Goal: Task Accomplishment & Management: Manage account settings

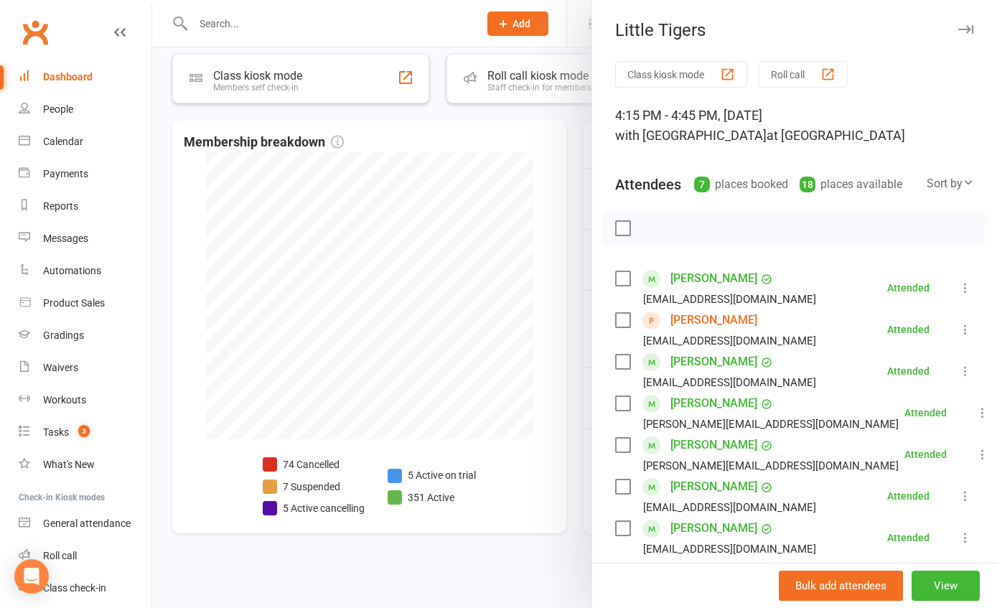
click at [213, 224] on div at bounding box center [574, 304] width 845 height 608
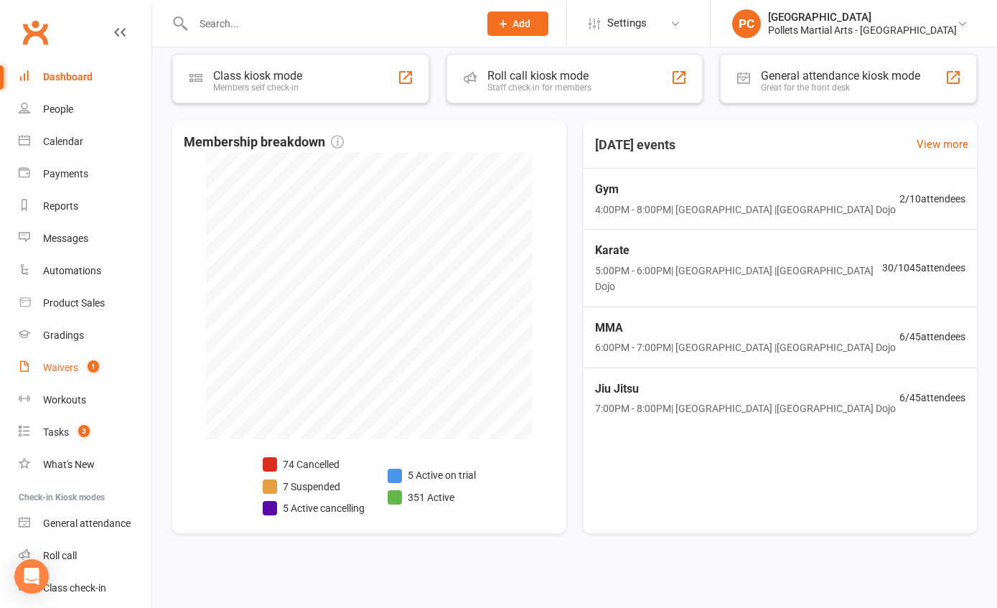
click at [49, 367] on div "Waivers" at bounding box center [60, 367] width 35 height 11
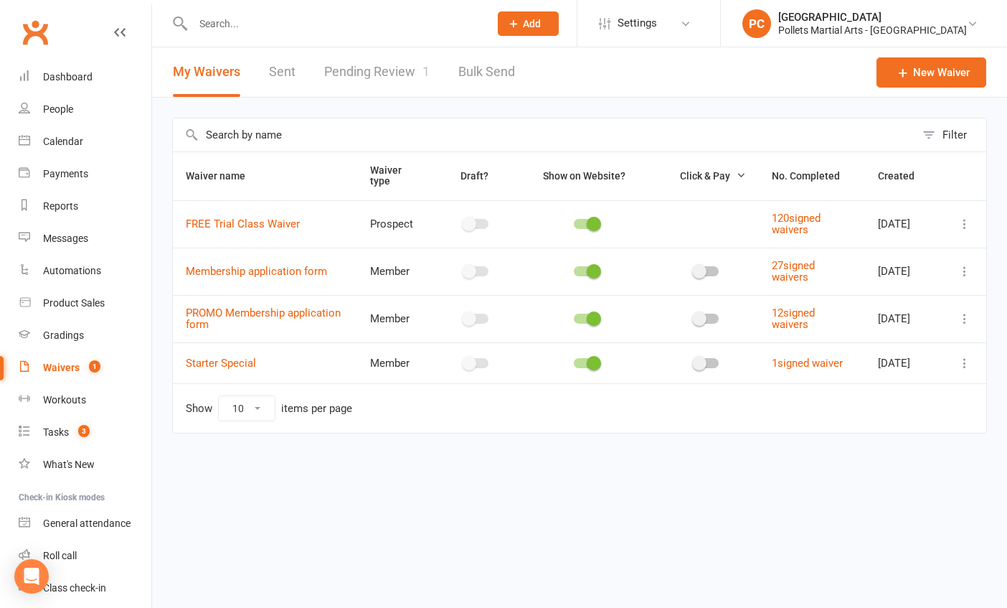
click at [386, 80] on link "Pending Review 1" at bounding box center [376, 72] width 105 height 50
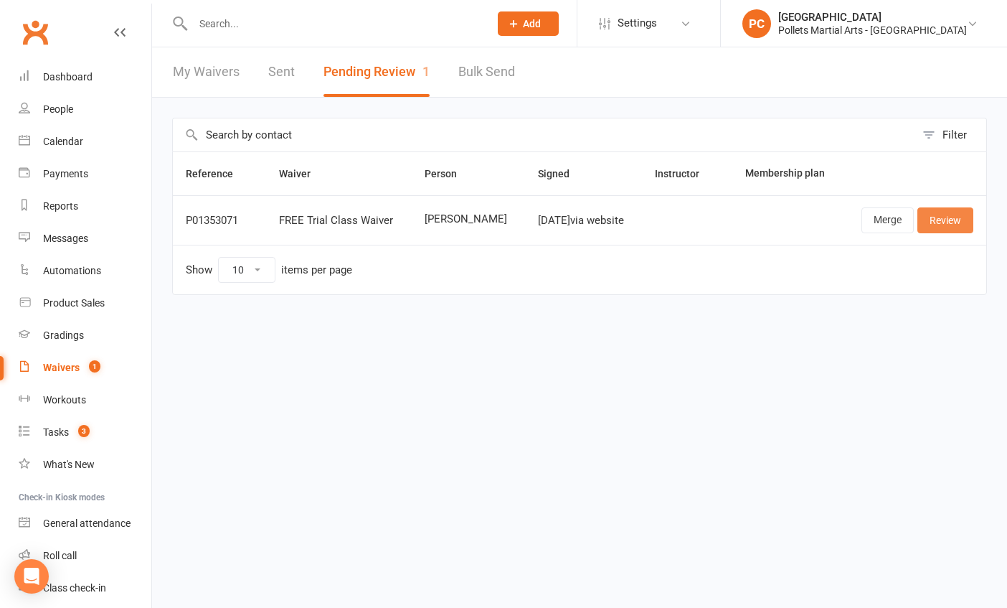
click at [937, 220] on link "Review" at bounding box center [946, 220] width 56 height 26
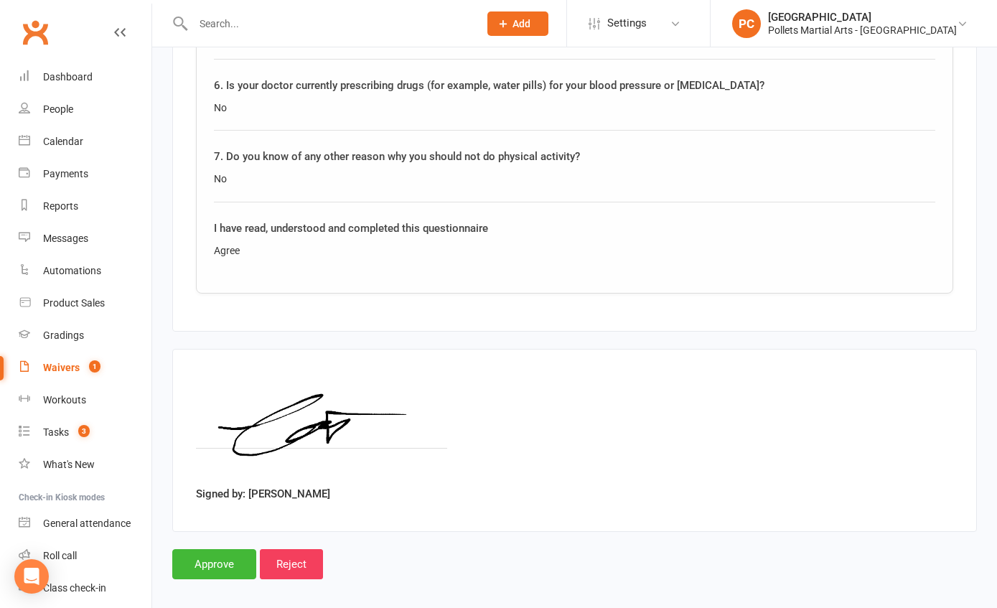
scroll to position [1434, 0]
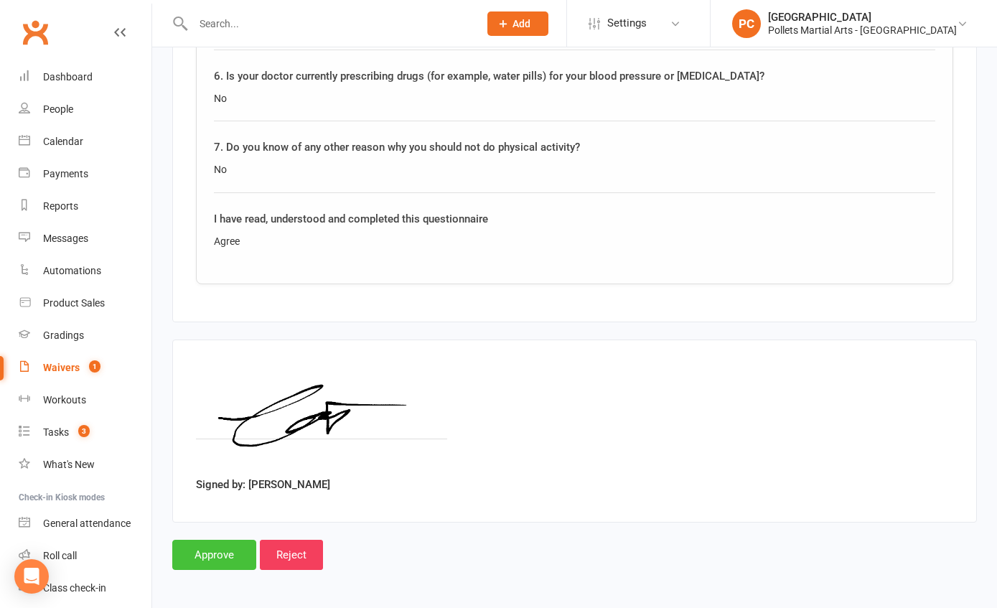
click at [230, 545] on input "Approve" at bounding box center [214, 555] width 84 height 30
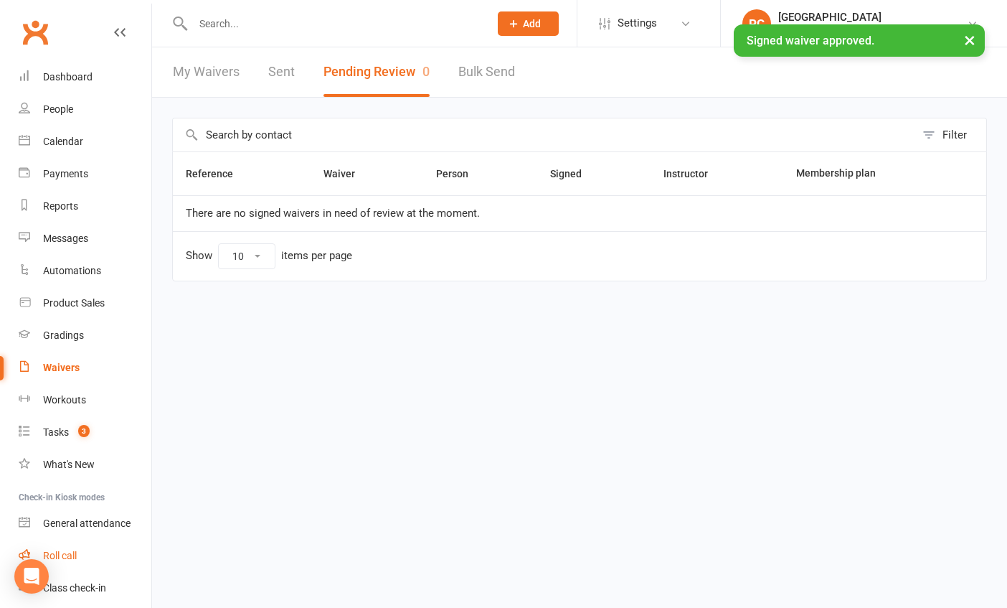
click at [72, 552] on div "Roll call" at bounding box center [60, 555] width 34 height 11
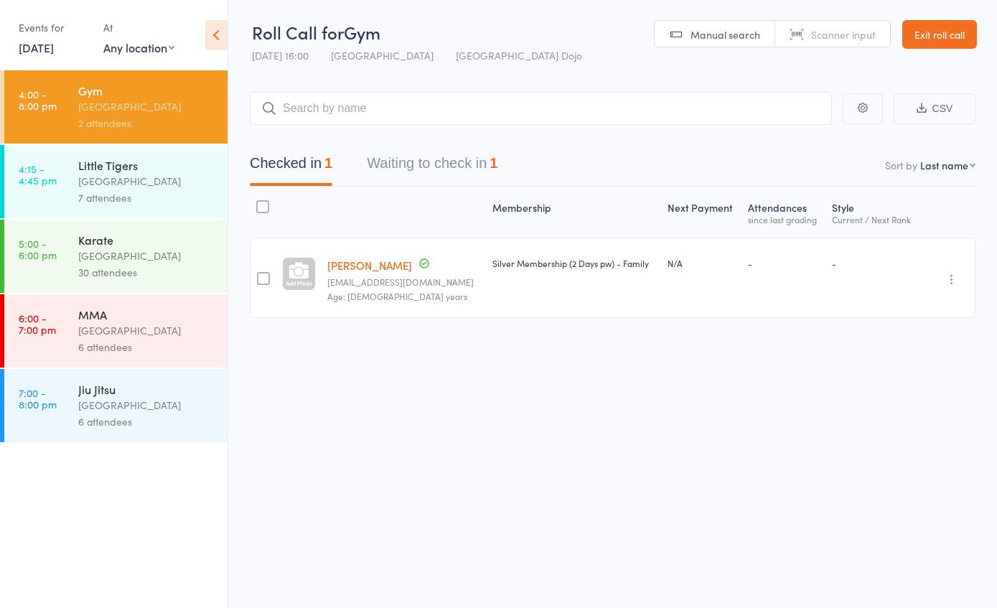
click at [69, 375] on link "7:00 - 8:00 pm Jiu Jitsu Pollets Castle Hill 6 attendees" at bounding box center [115, 405] width 223 height 73
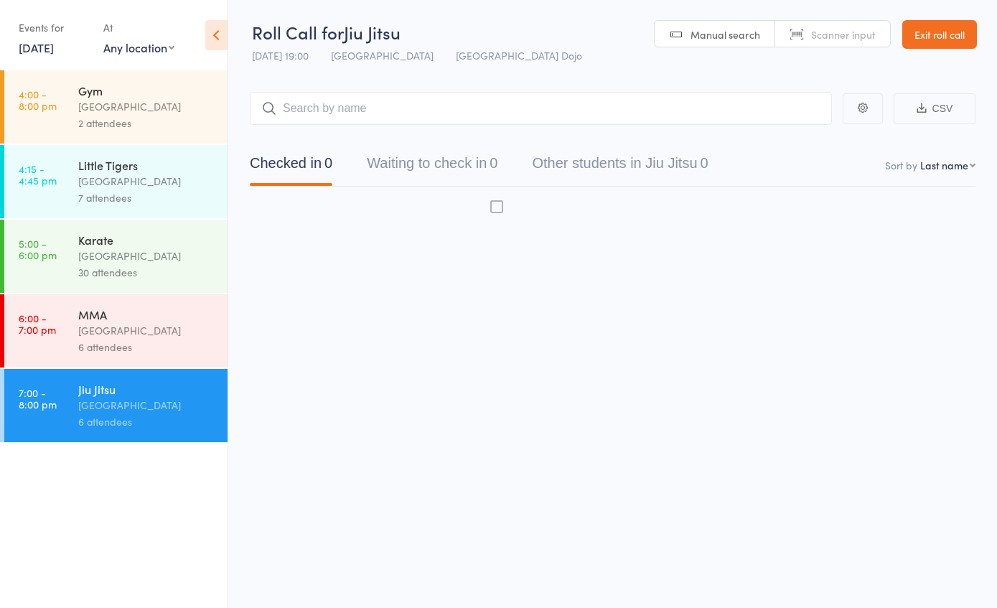
click at [128, 337] on div "[GEOGRAPHIC_DATA]" at bounding box center [146, 330] width 137 height 17
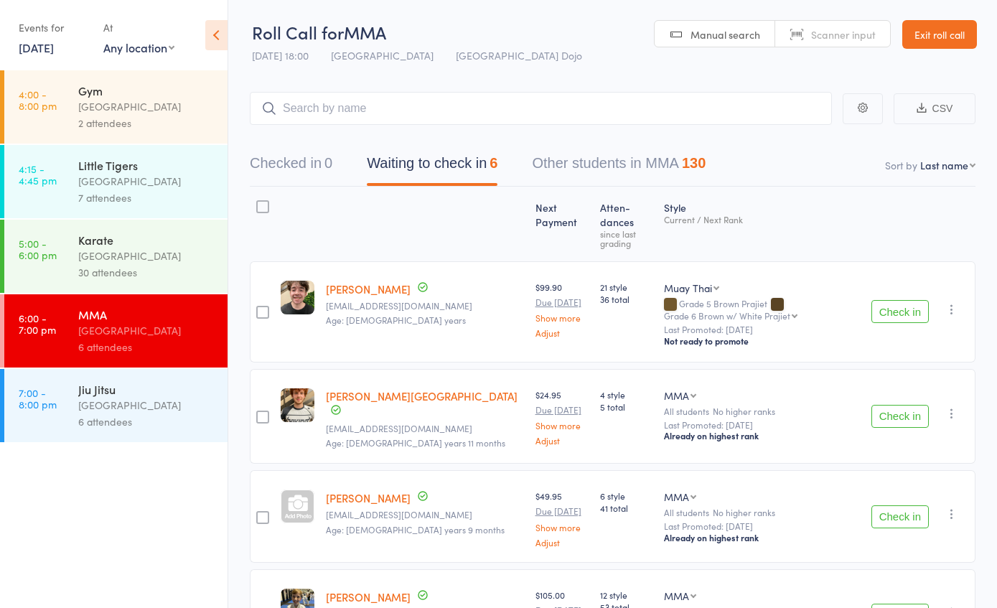
click at [392, 115] on input "search" at bounding box center [541, 108] width 582 height 33
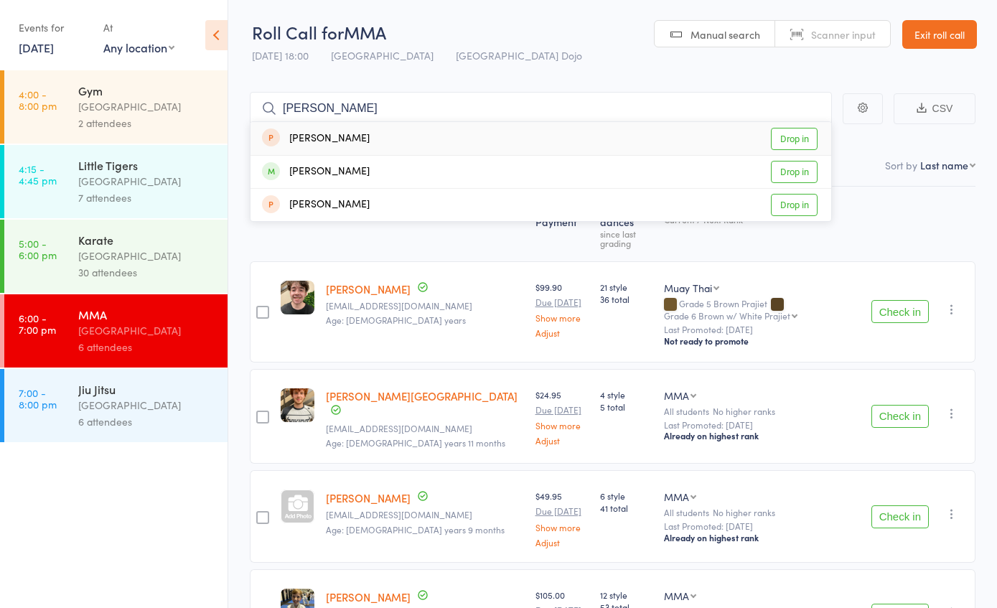
type input "eric"
click at [778, 139] on link "Drop in" at bounding box center [794, 139] width 47 height 22
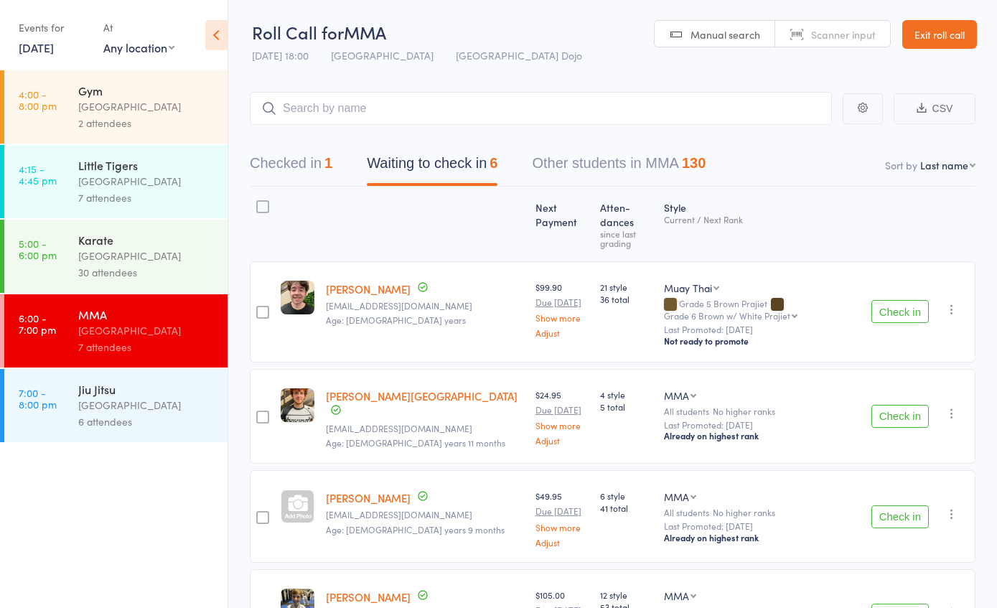
click at [123, 240] on div "Karate" at bounding box center [146, 240] width 137 height 16
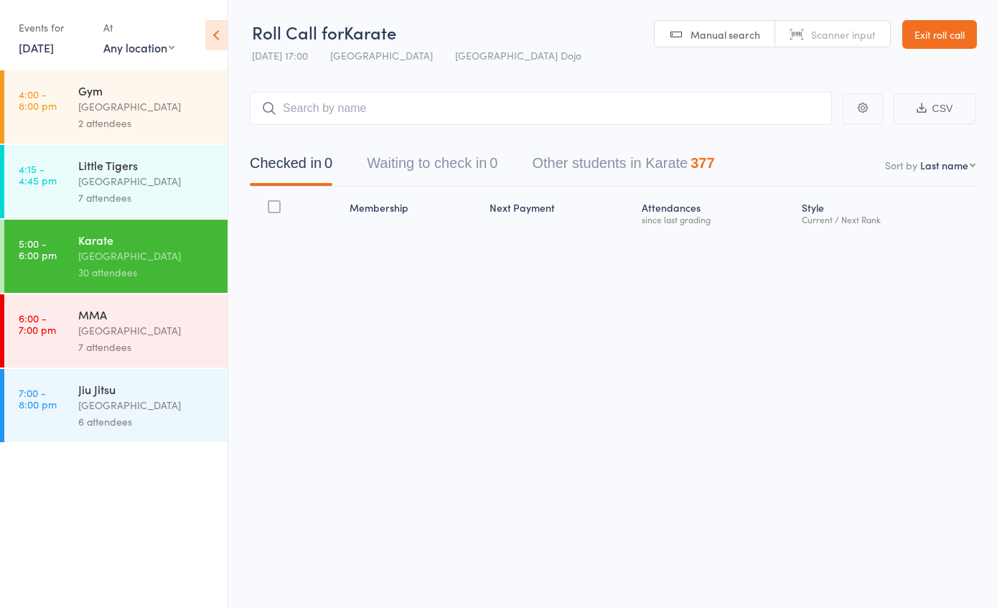
click at [487, 118] on input "search" at bounding box center [541, 108] width 582 height 33
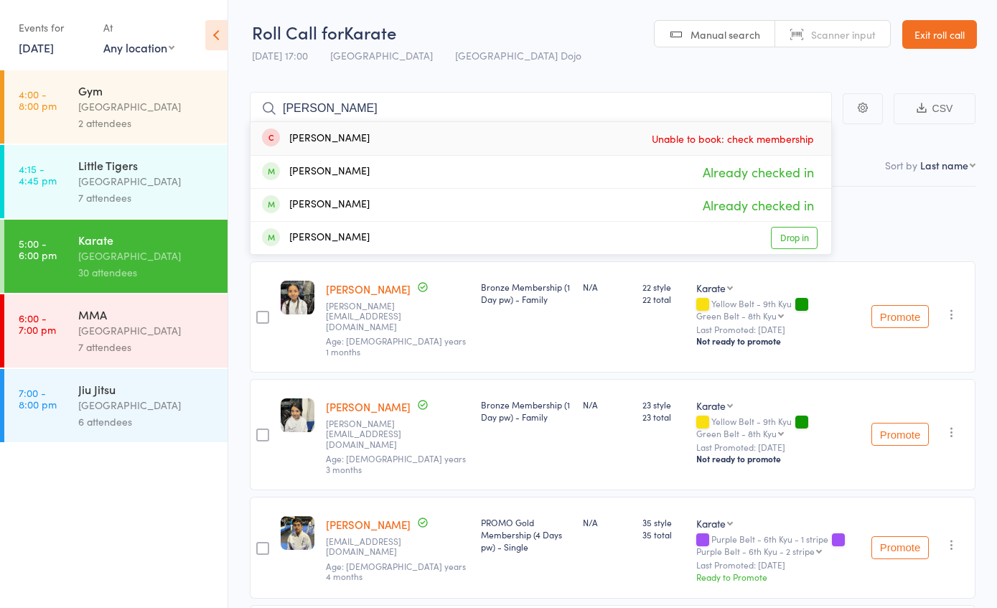
type input "[PERSON_NAME]"
click at [313, 138] on div "[PERSON_NAME]" at bounding box center [316, 139] width 108 height 17
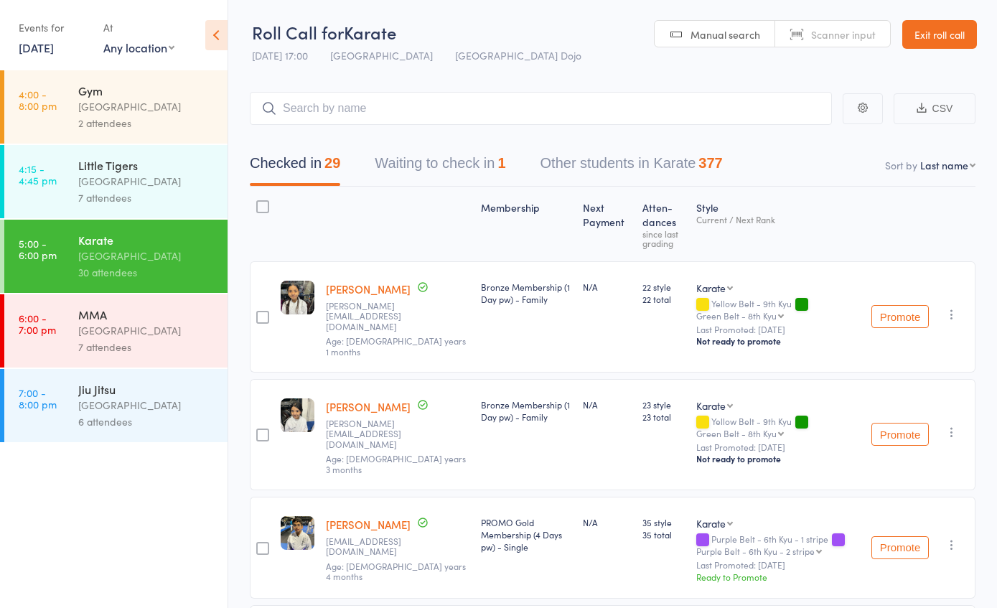
click at [949, 39] on link "Exit roll call" at bounding box center [939, 34] width 75 height 29
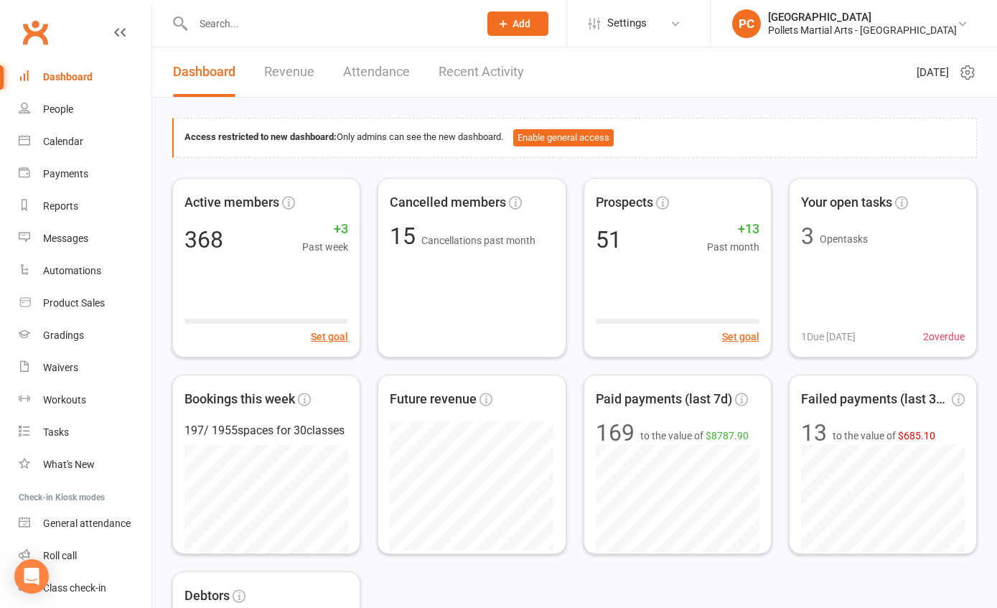
click at [328, 26] on input "text" at bounding box center [329, 24] width 280 height 20
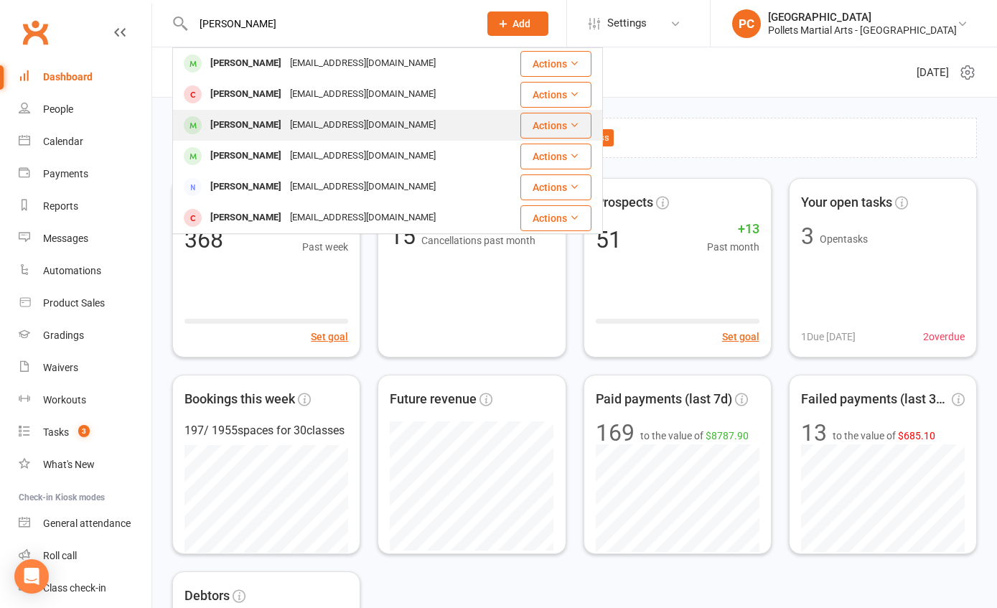
type input "[PERSON_NAME]"
click at [288, 131] on div "[EMAIL_ADDRESS][DOMAIN_NAME]" at bounding box center [363, 125] width 154 height 21
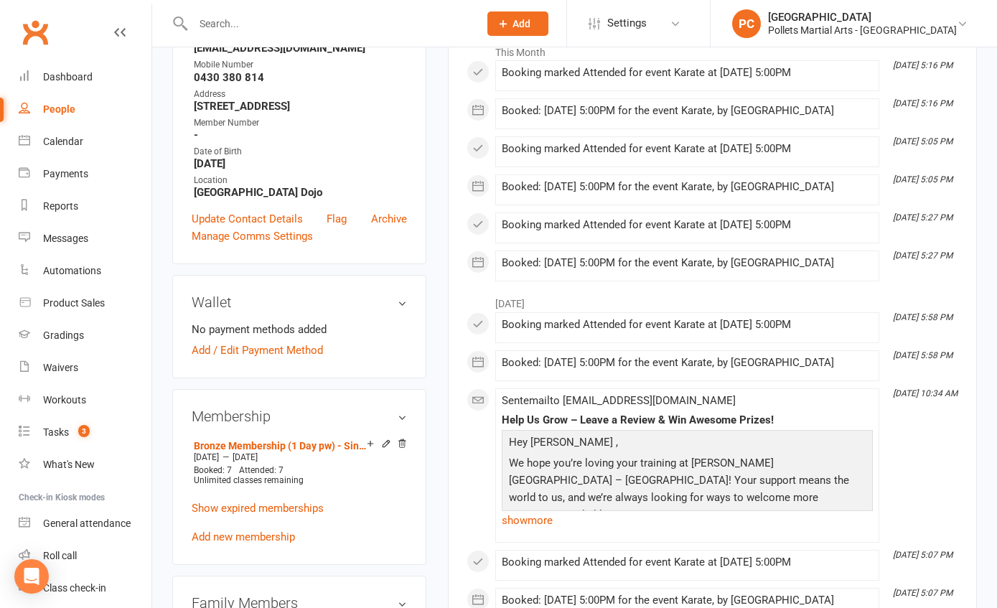
scroll to position [268, 0]
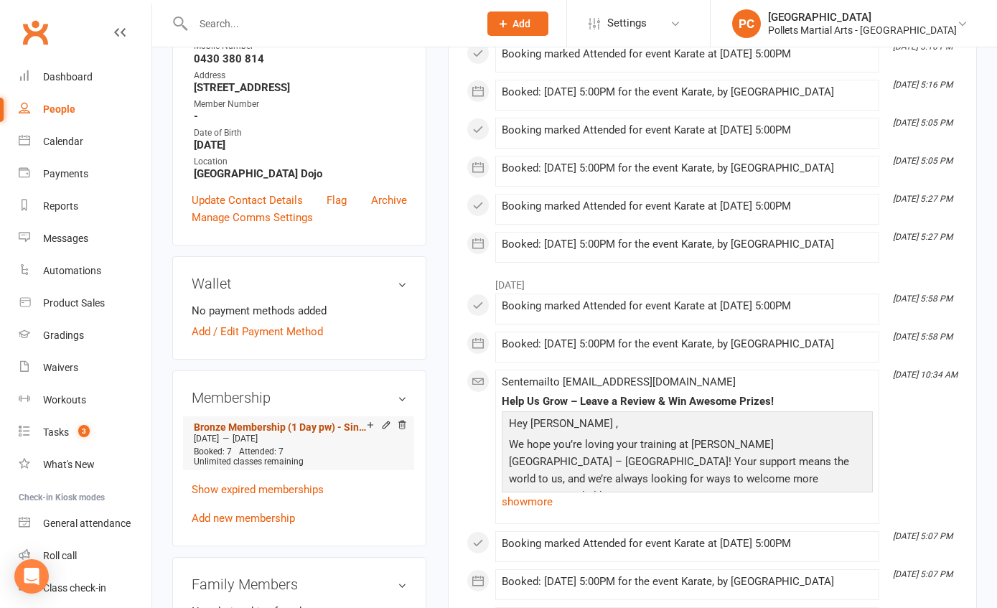
click at [282, 423] on link "Bronze Membership (1 Day pw) - Single" at bounding box center [280, 426] width 173 height 11
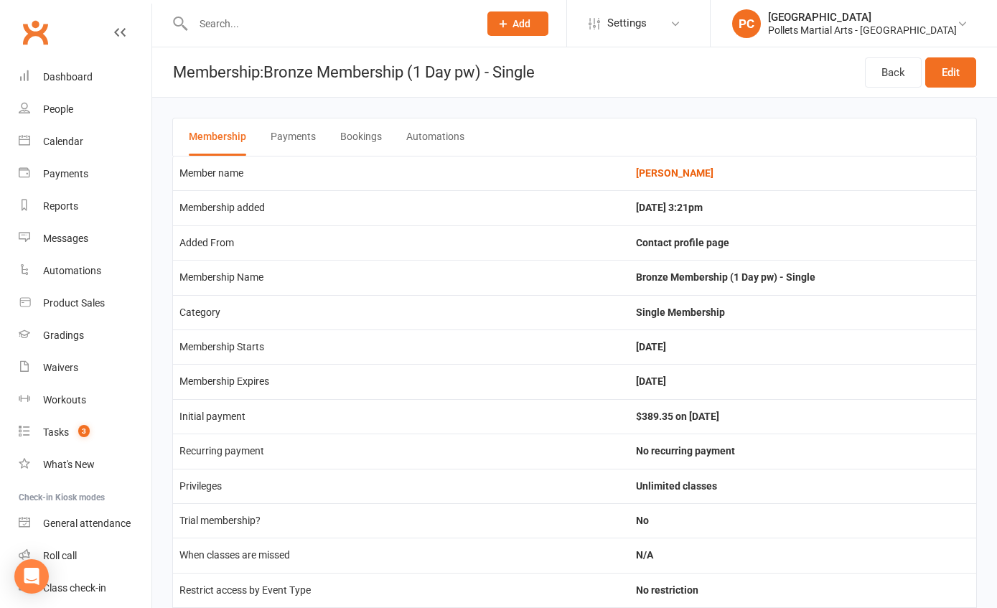
click at [292, 133] on button "Payments" at bounding box center [293, 136] width 45 height 37
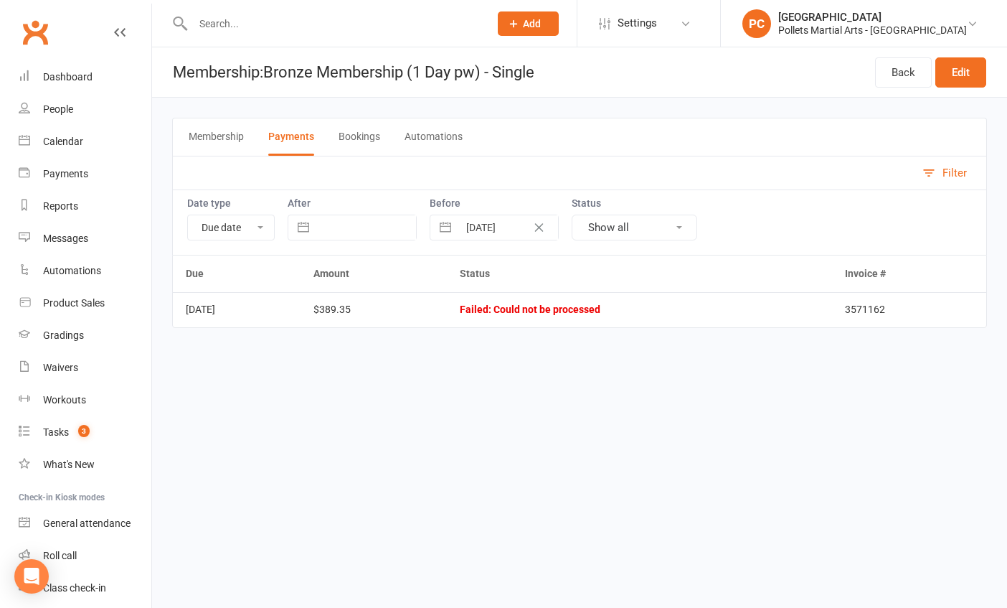
click at [203, 140] on button "Membership" at bounding box center [216, 136] width 55 height 37
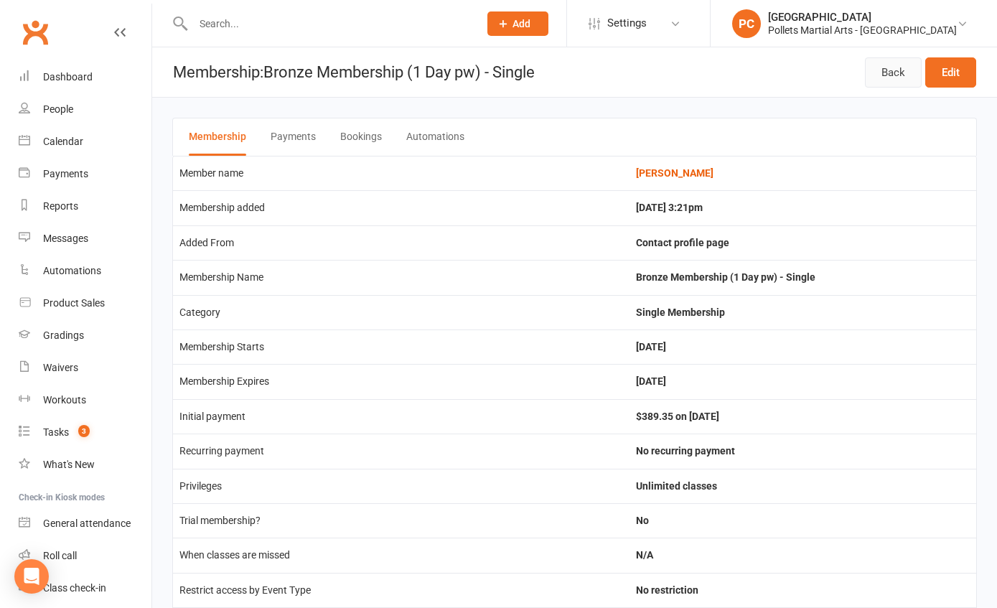
click at [907, 72] on link "Back" at bounding box center [893, 72] width 57 height 30
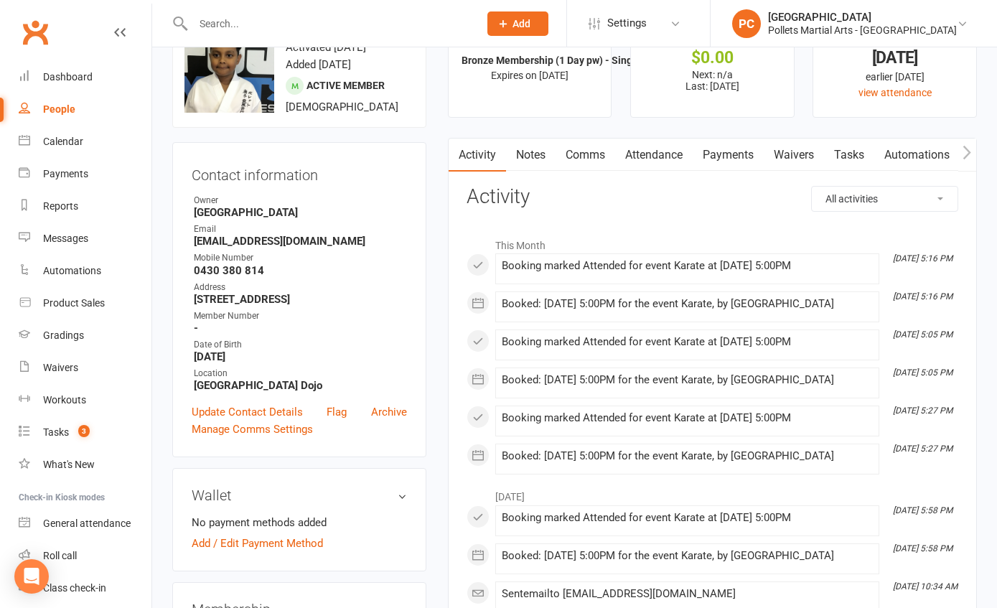
scroll to position [234, 0]
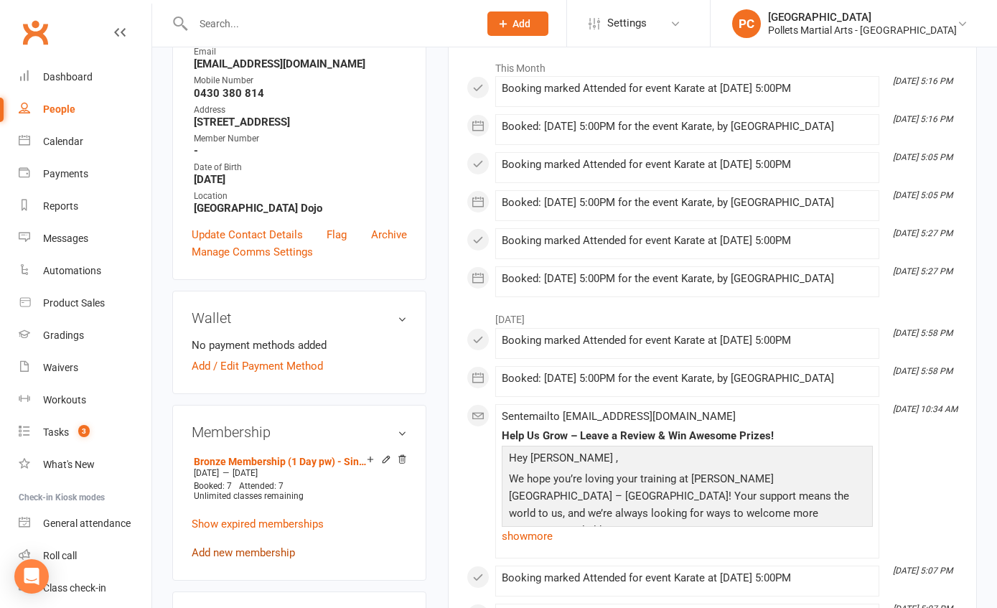
click at [271, 548] on link "Add new membership" at bounding box center [243, 552] width 103 height 13
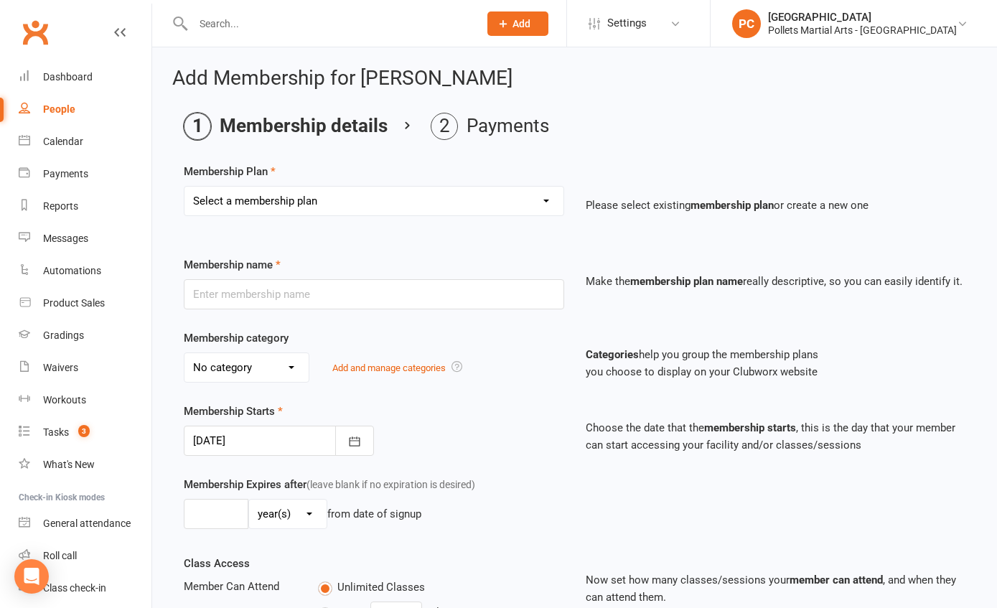
click at [332, 204] on select "Select a membership plan Create new Membership Plan Bronze Membership (1 Day pw…" at bounding box center [373, 201] width 379 height 29
select select "1"
click at [184, 187] on select "Select a membership plan Create new Membership Plan Bronze Membership (1 Day pw…" at bounding box center [373, 201] width 379 height 29
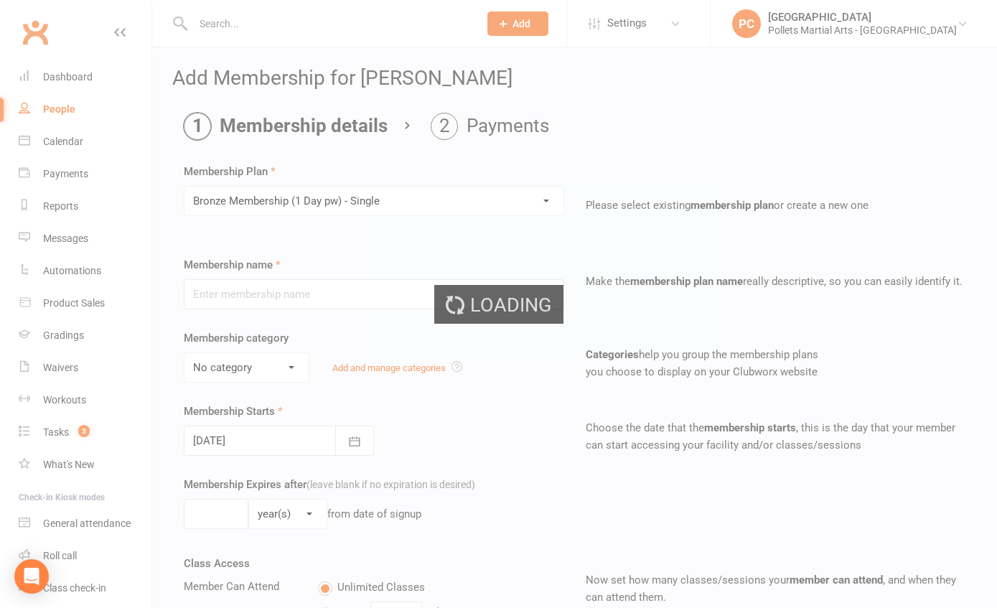
type input "Bronze Membership (1 Day pw) - Single"
select select "2"
type input "0"
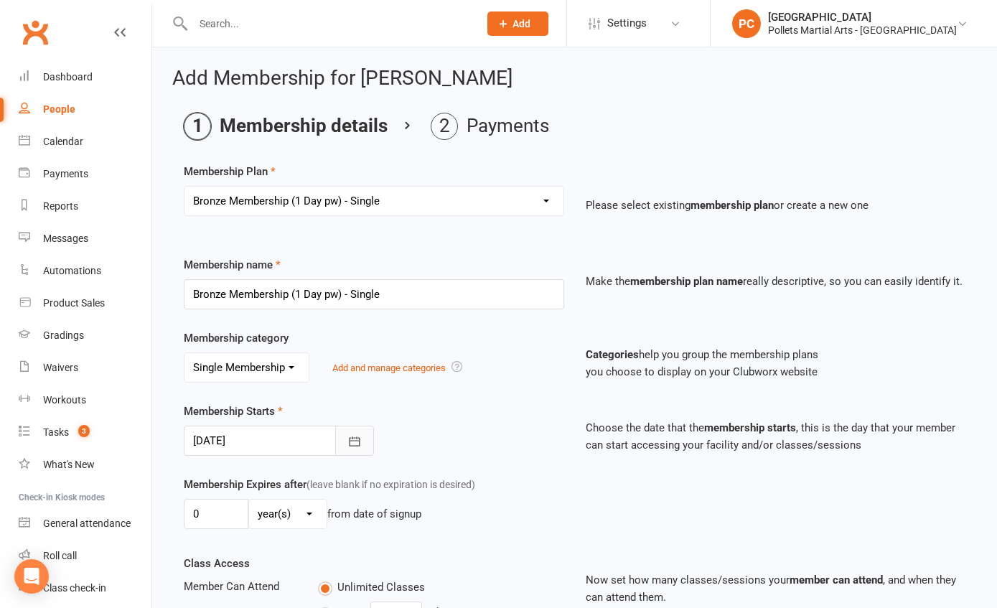
click at [345, 448] on button "button" at bounding box center [354, 440] width 39 height 30
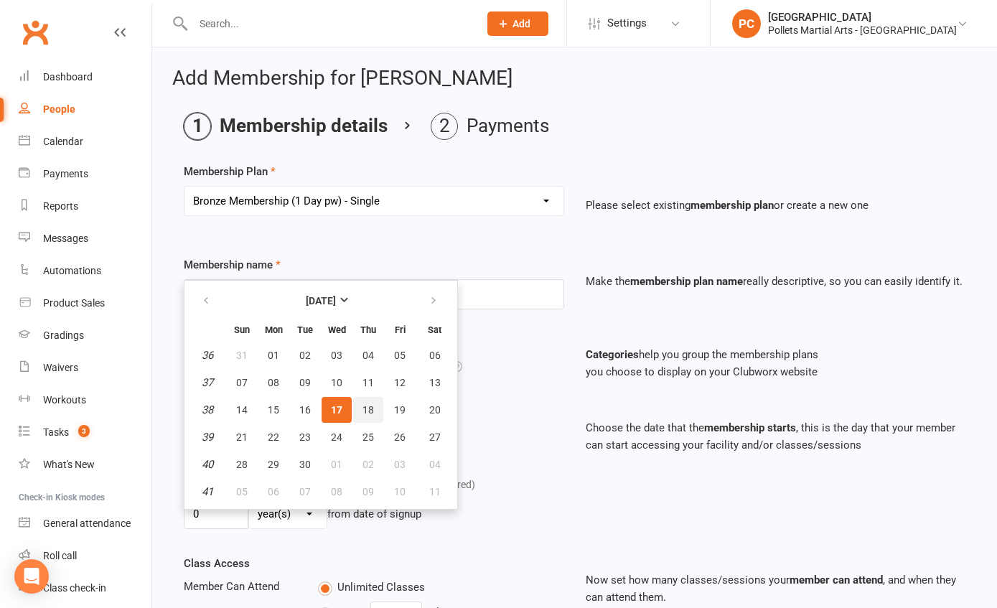
click at [369, 413] on span "18" at bounding box center [367, 409] width 11 height 11
type input "18 Sep 2025"
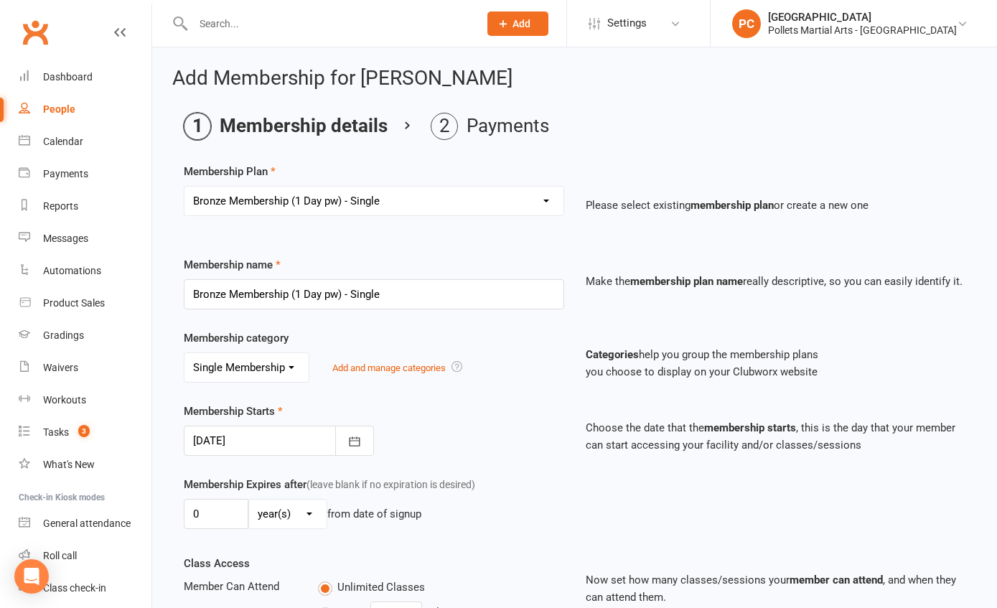
scroll to position [9, 0]
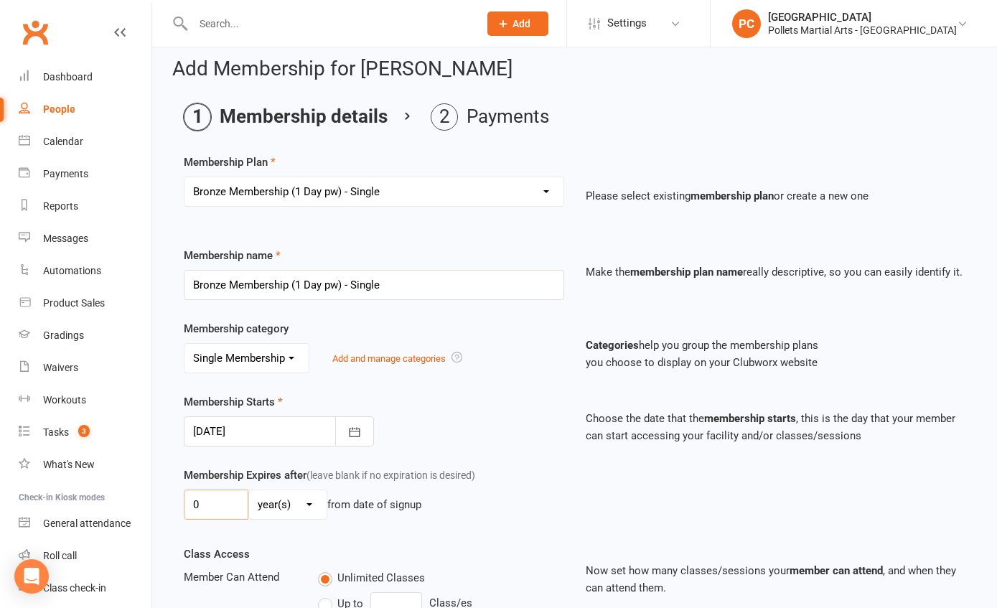
drag, startPoint x: 210, startPoint y: 506, endPoint x: 182, endPoint y: 504, distance: 28.1
click at [183, 504] on div "Membership Expires after (leave blank if no expiration is desired) 0 day(s) wee…" at bounding box center [374, 495] width 402 height 59
type input "3"
click at [306, 511] on select "day(s) week(s) month(s) year(s)" at bounding box center [287, 504] width 77 height 29
select select "2"
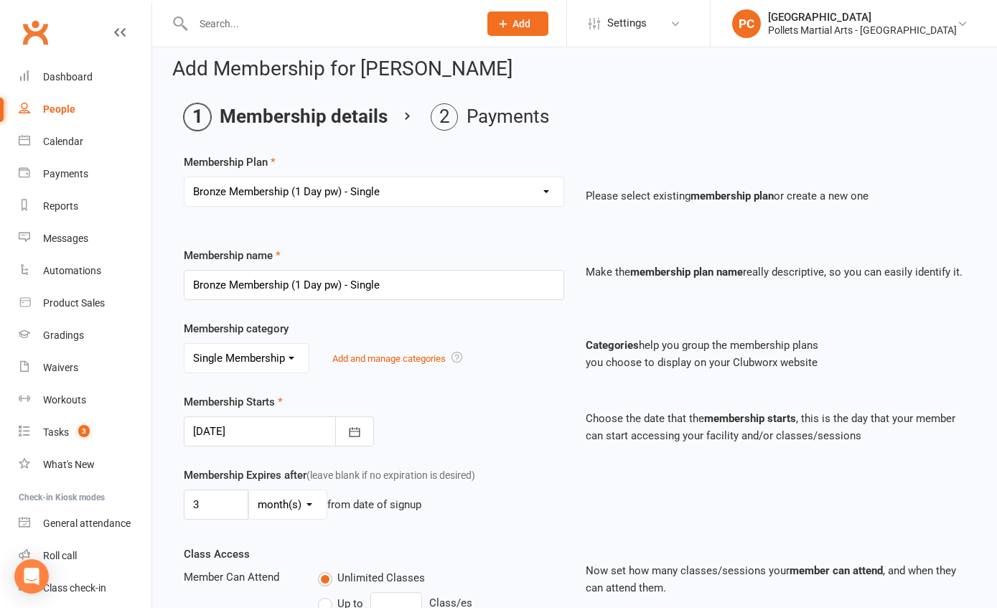
click at [249, 490] on select "day(s) week(s) month(s) year(s)" at bounding box center [287, 504] width 77 height 29
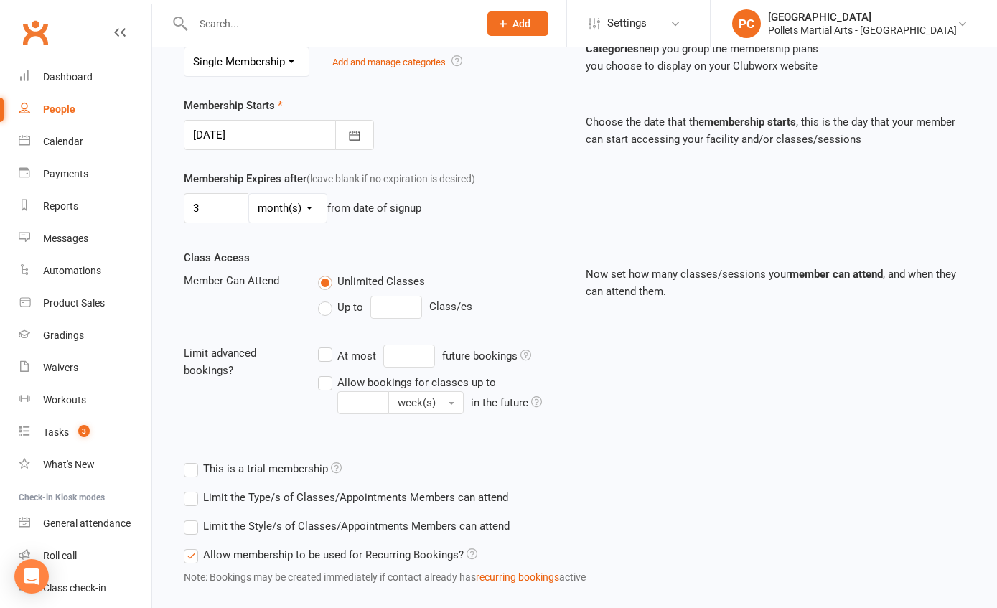
scroll to position [354, 0]
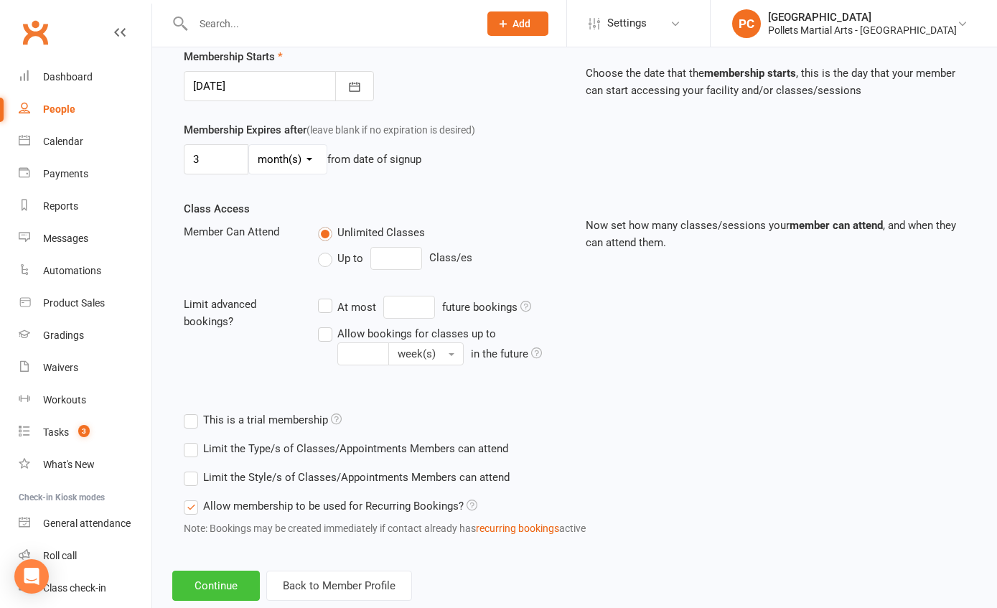
click at [217, 597] on button "Continue" at bounding box center [216, 585] width 88 height 30
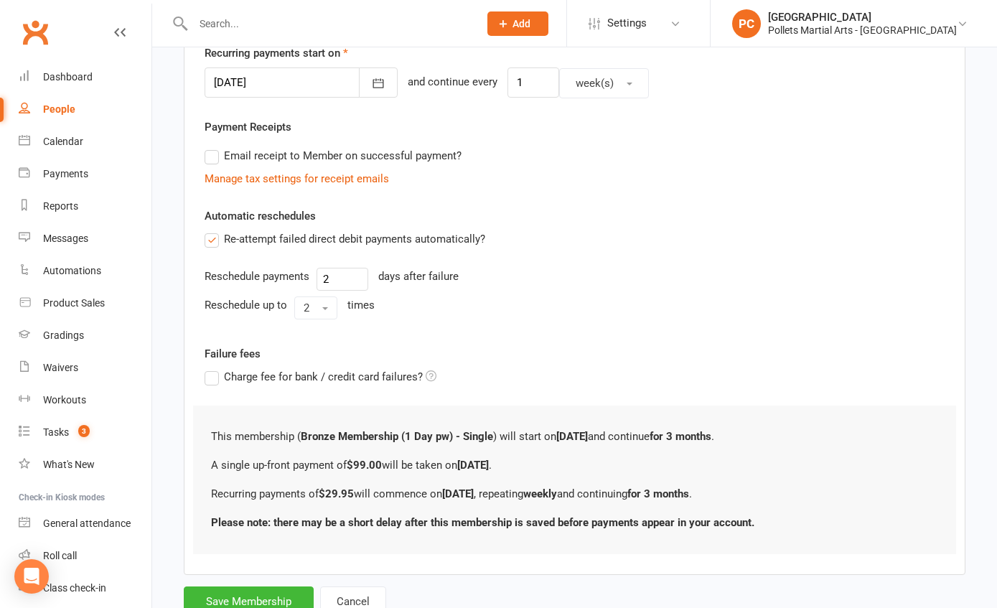
scroll to position [0, 0]
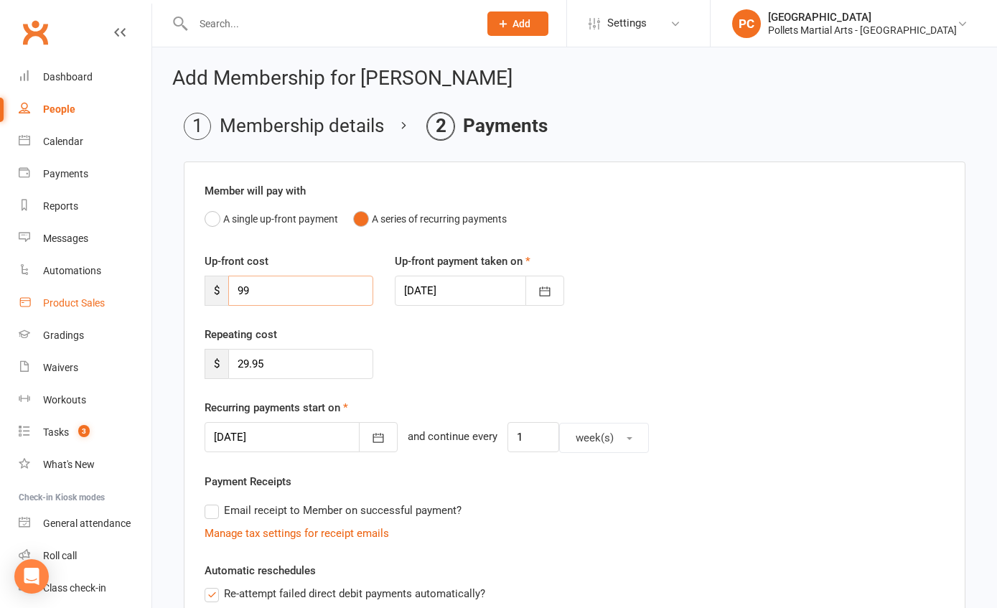
drag, startPoint x: 301, startPoint y: 287, endPoint x: 113, endPoint y: 291, distance: 187.3
click at [113, 291] on ui-view "Prospect Member Non-attending contact Class / event Appointment Grading event T…" at bounding box center [498, 499] width 997 height 990
click at [214, 220] on button "A single up-front payment" at bounding box center [270, 218] width 133 height 27
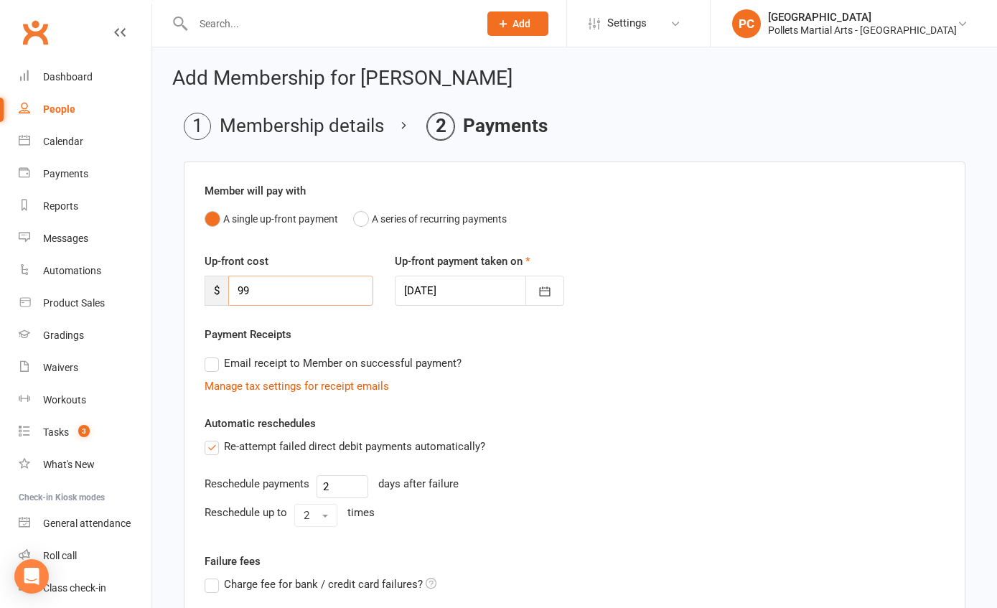
drag, startPoint x: 207, startPoint y: 289, endPoint x: 163, endPoint y: 286, distance: 43.9
click at [163, 286] on div "Add Membership for Kyle Herath Membership details Payments Member will pay with…" at bounding box center [574, 432] width 845 height 771
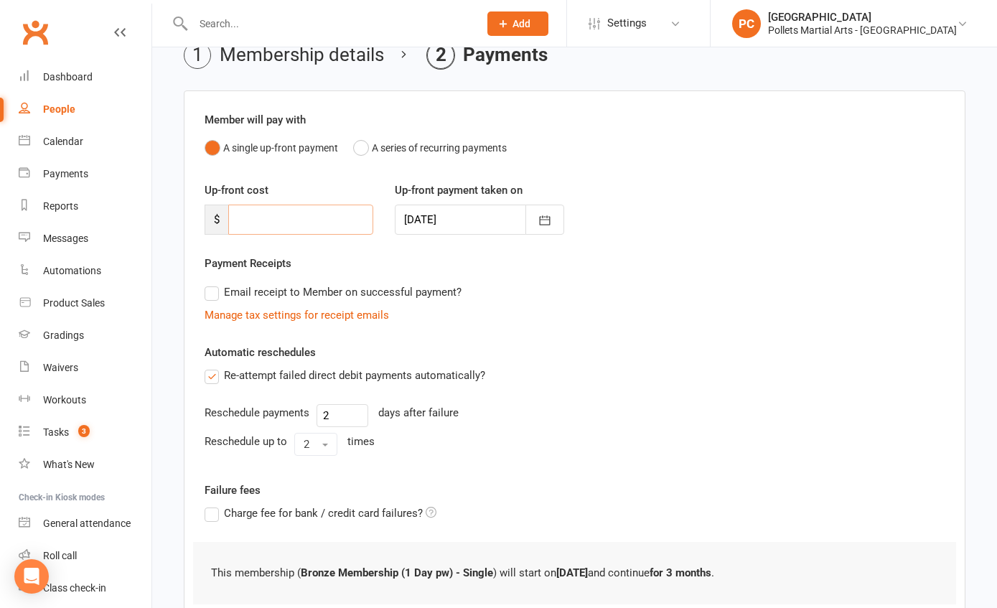
scroll to position [174, 0]
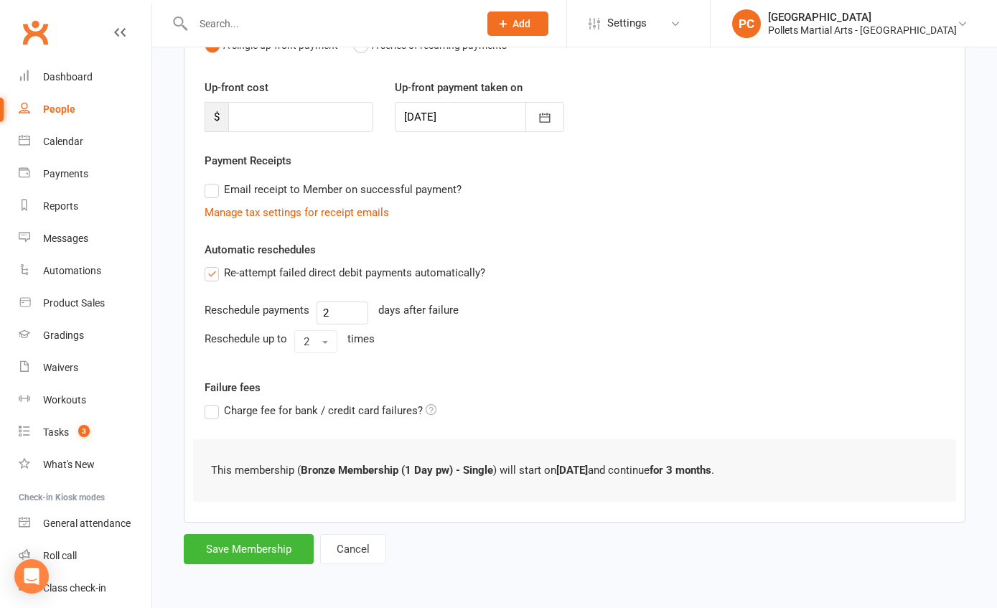
click at [212, 280] on label "Re-attempt failed direct debit payments automatically?" at bounding box center [344, 272] width 281 height 17
click at [212, 264] on input "Re-attempt failed direct debit payments automatically?" at bounding box center [208, 264] width 9 height 0
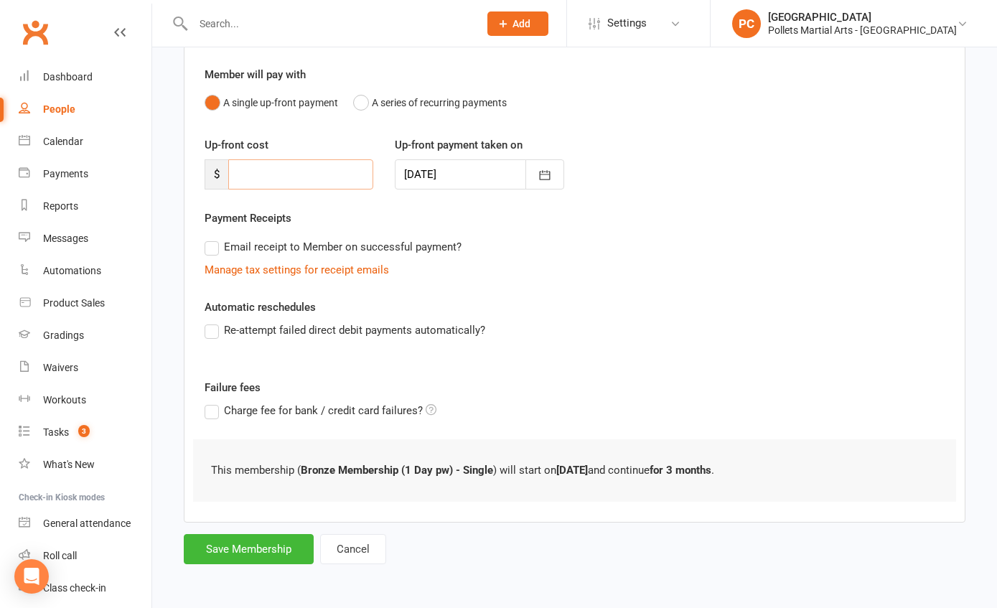
click at [332, 177] on input "number" at bounding box center [300, 174] width 145 height 30
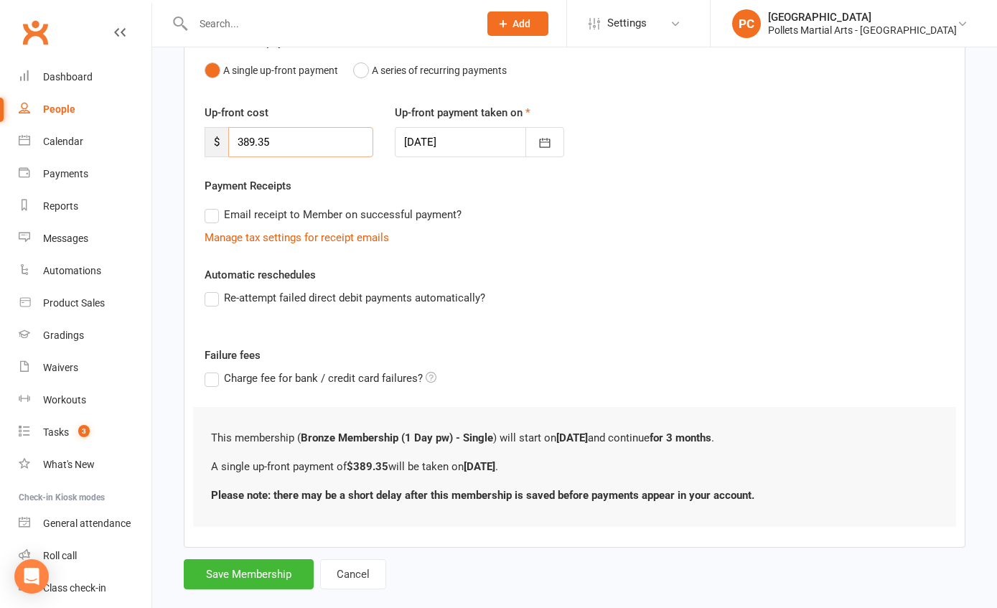
scroll to position [174, 0]
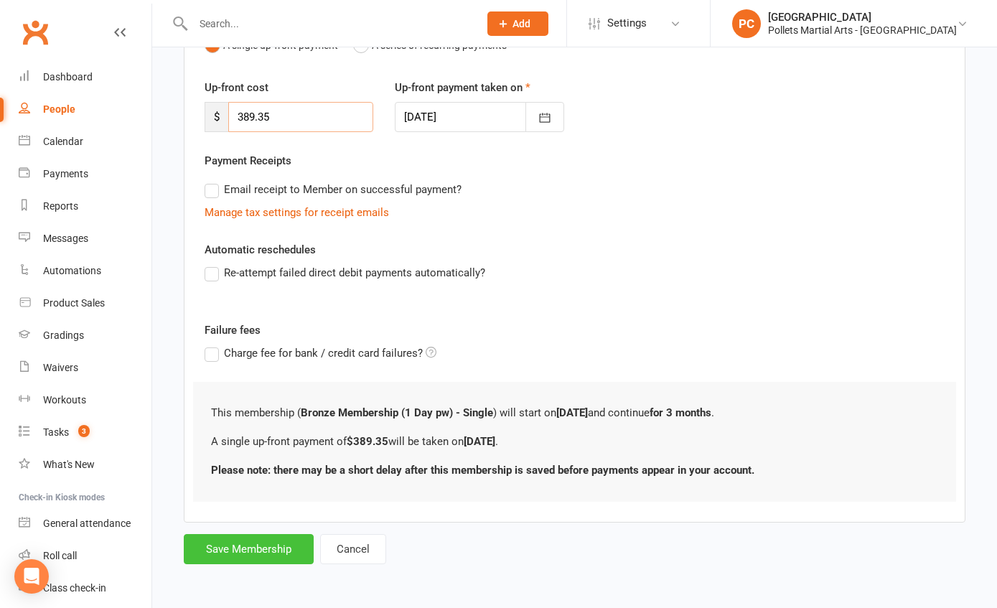
type input "389.35"
click at [283, 558] on button "Save Membership" at bounding box center [249, 549] width 130 height 30
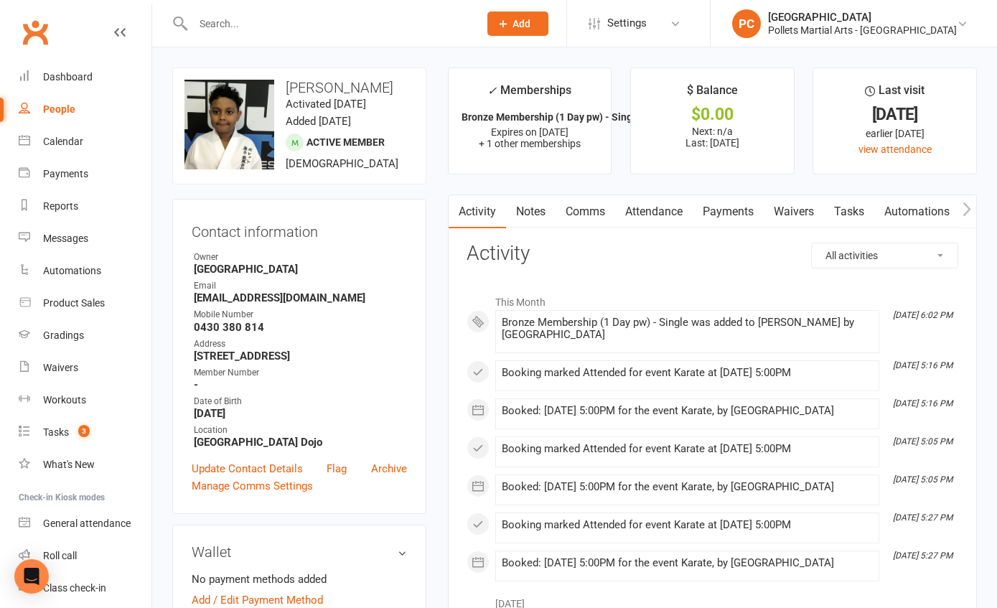
click at [246, 17] on input "text" at bounding box center [329, 24] width 280 height 20
type input "ruby"
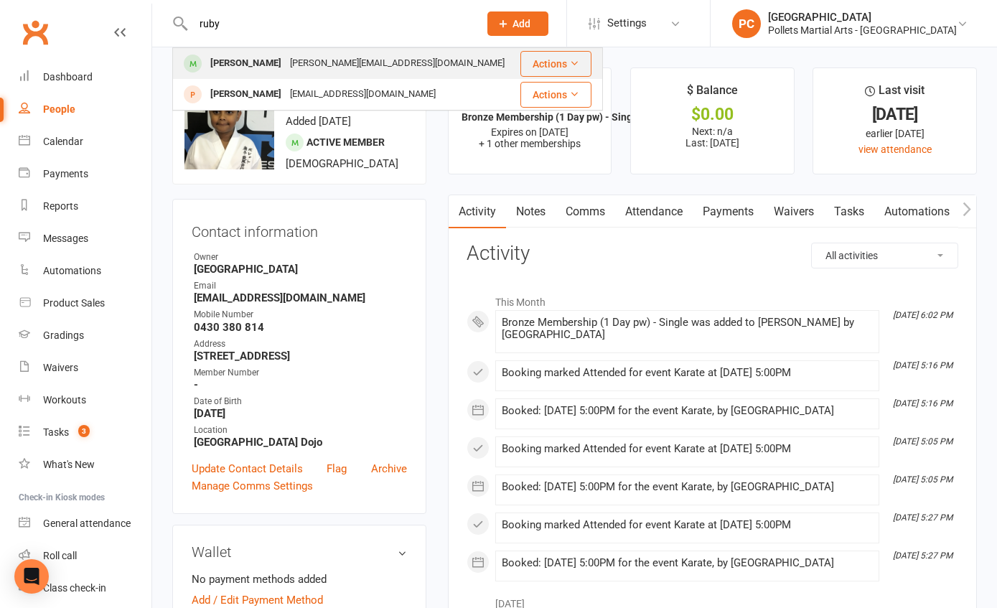
click at [220, 58] on div "Ruby Saaib" at bounding box center [246, 63] width 80 height 21
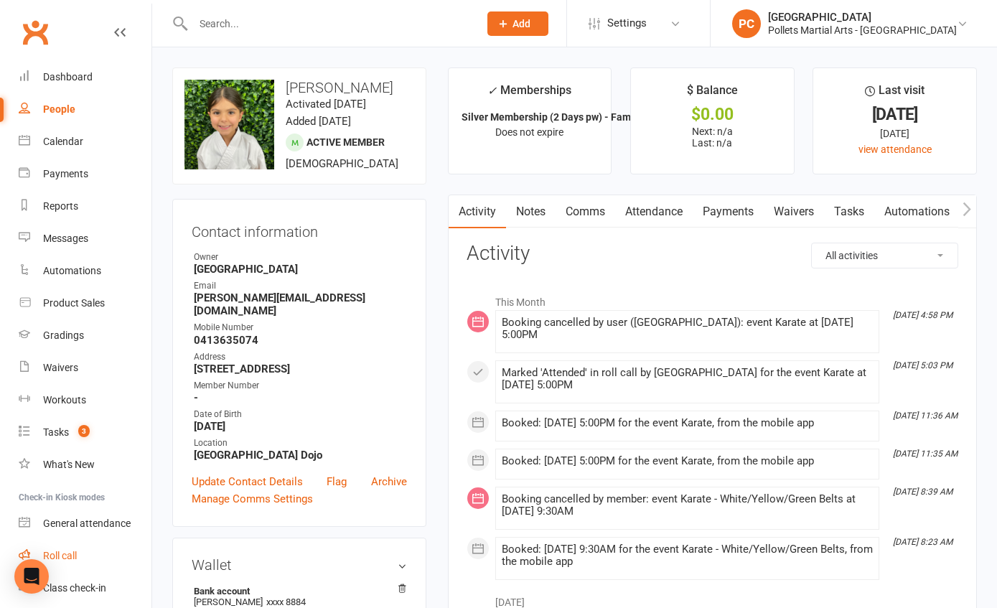
click at [55, 550] on div "Roll call" at bounding box center [60, 555] width 34 height 11
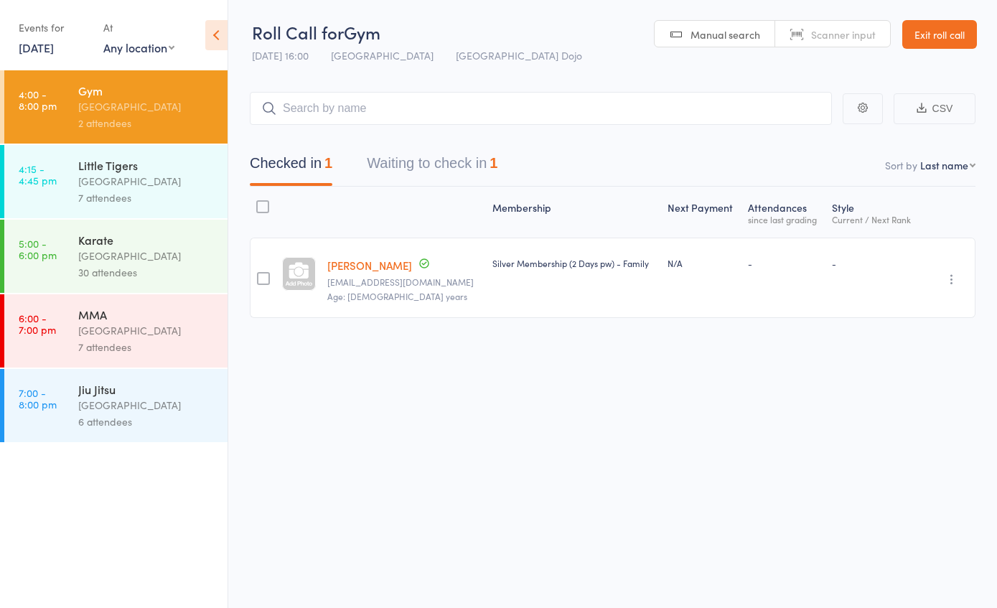
click at [909, 41] on link "Exit roll call" at bounding box center [939, 34] width 75 height 29
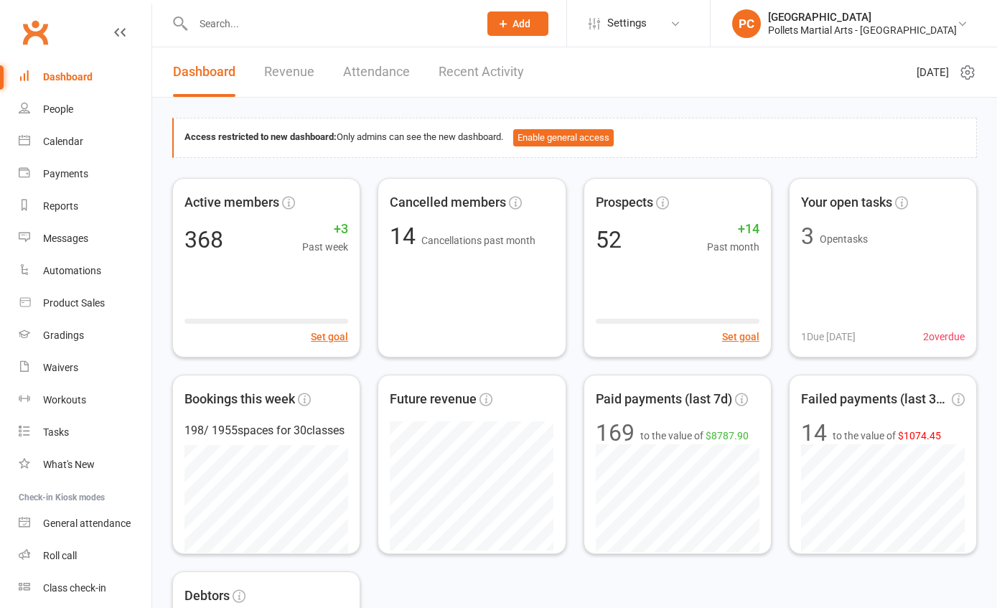
click at [330, 8] on div at bounding box center [320, 23] width 296 height 47
click at [328, 26] on input "text" at bounding box center [329, 24] width 280 height 20
type input "ruby"
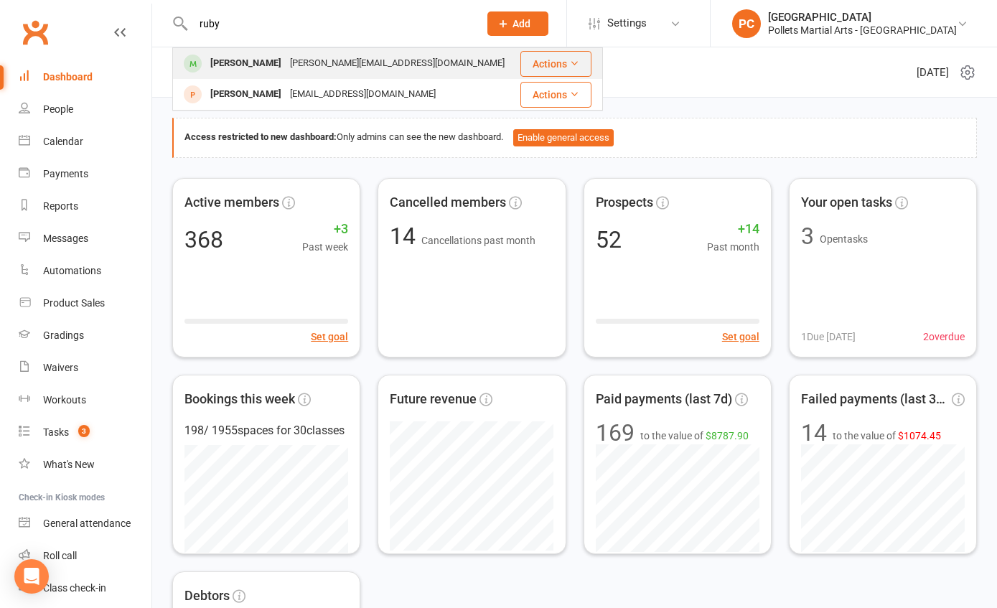
click at [313, 51] on div "Ruby Saaib effie.saaib@outlook.com" at bounding box center [346, 63] width 344 height 29
